Goal: Entertainment & Leisure: Browse casually

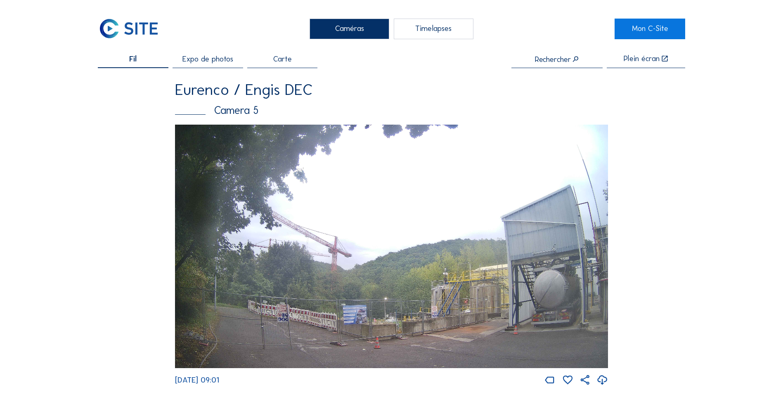
click at [212, 59] on span "Expo de photos" at bounding box center [207, 59] width 51 height 8
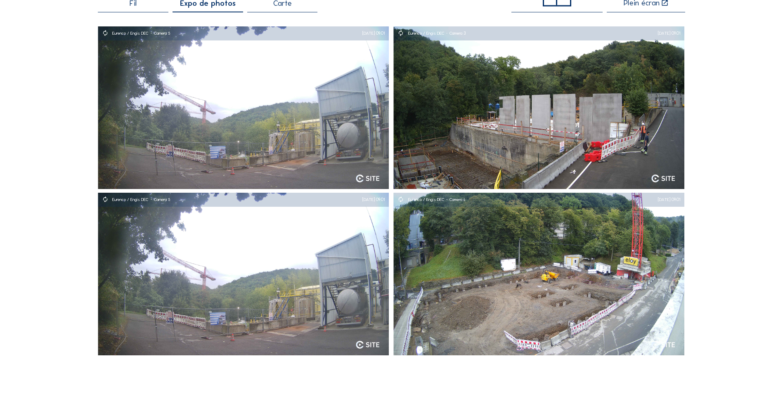
scroll to position [41, 0]
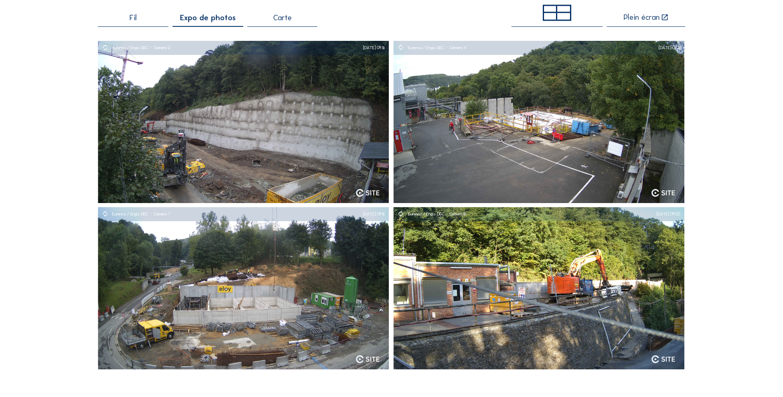
click at [133, 14] on span "Fil" at bounding box center [133, 18] width 7 height 8
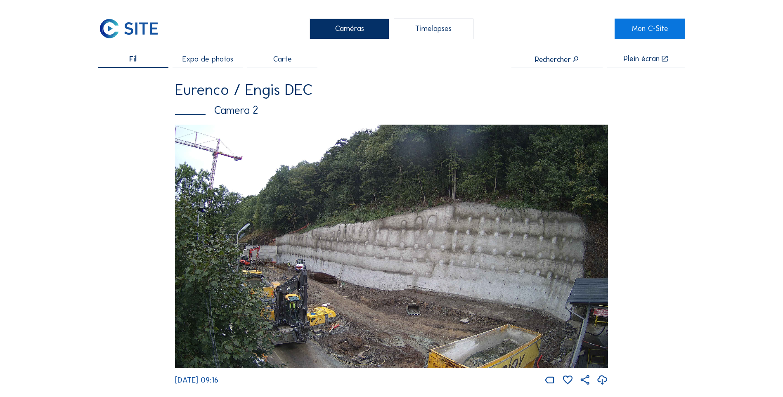
click at [413, 32] on div "Timelapses" at bounding box center [434, 29] width 80 height 21
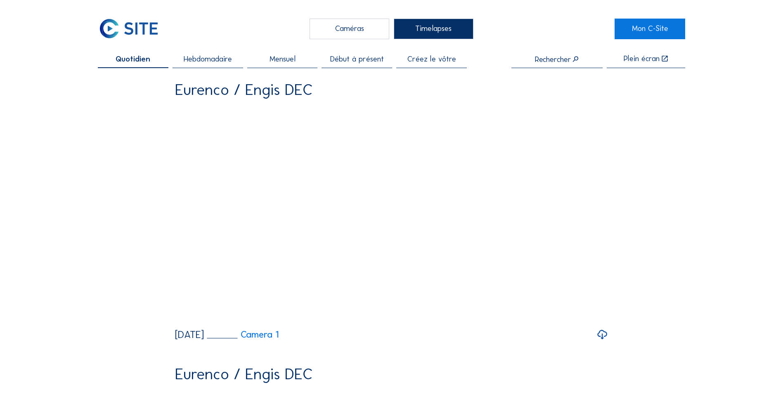
click at [222, 55] on span "Hebdomadaire" at bounding box center [208, 59] width 48 height 8
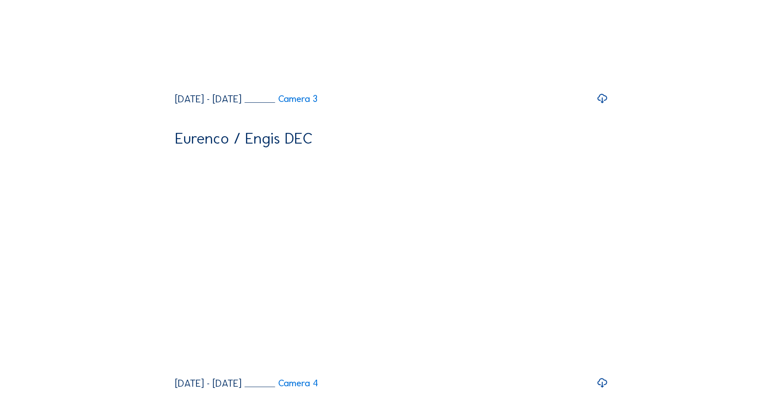
scroll to position [1073, 0]
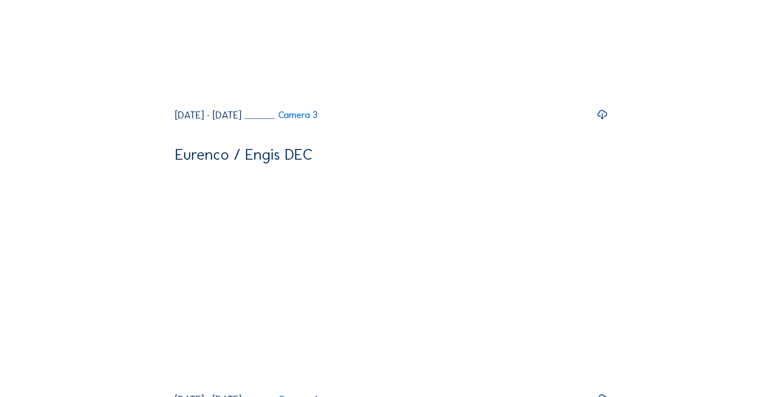
click at [603, 122] on icon at bounding box center [602, 115] width 12 height 14
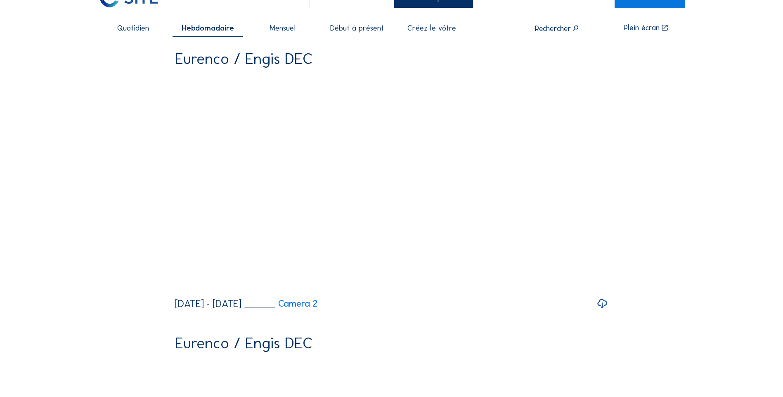
scroll to position [124, 0]
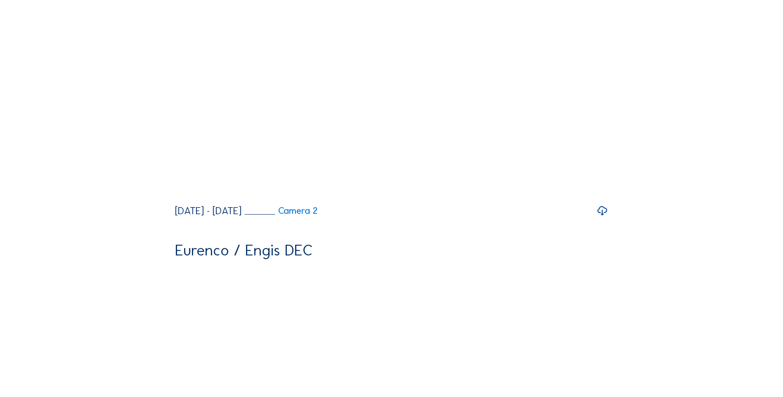
click at [603, 218] on icon at bounding box center [602, 211] width 12 height 14
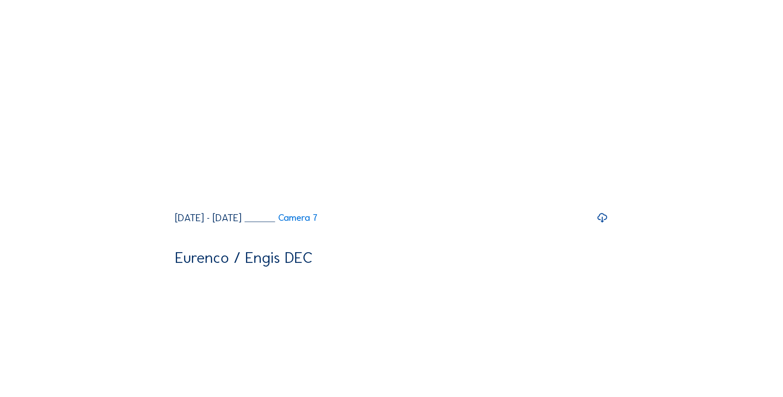
scroll to position [702, 0]
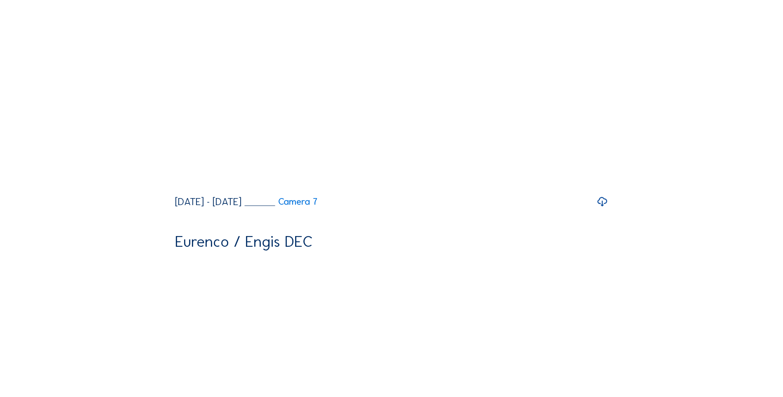
click at [605, 209] on icon at bounding box center [602, 202] width 12 height 14
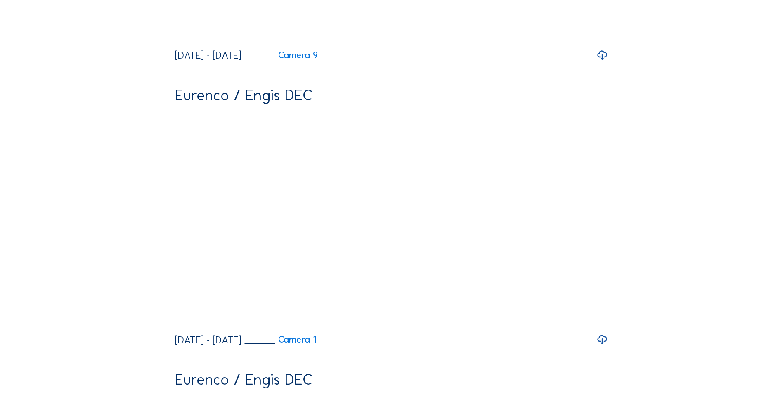
scroll to position [2270, 0]
